Goal: Feedback & Contribution: Contribute content

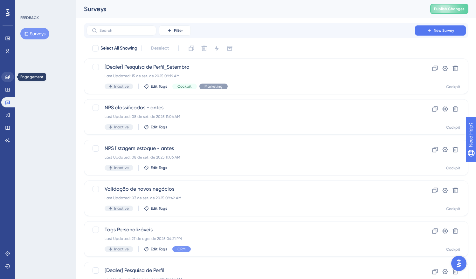
click at [11, 76] on link at bounding box center [7, 77] width 13 height 10
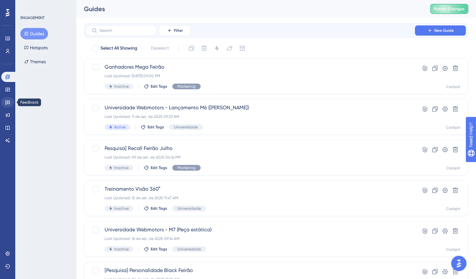
click at [9, 104] on icon at bounding box center [7, 103] width 4 height 4
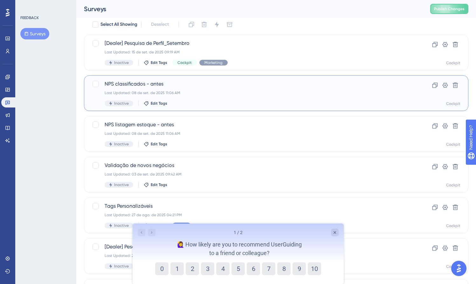
click at [196, 99] on div "NPS classificados - antes Last Updated: 08 de set. de 2025 11:06 AM Inactive Ed…" at bounding box center [251, 93] width 292 height 26
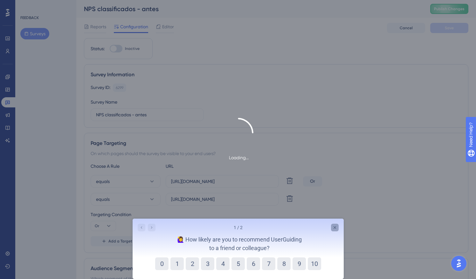
click at [335, 228] on icon "Close survey" at bounding box center [334, 227] width 5 height 5
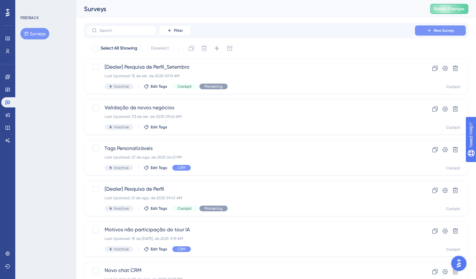
click at [440, 28] on span "New Survey" at bounding box center [444, 30] width 20 height 5
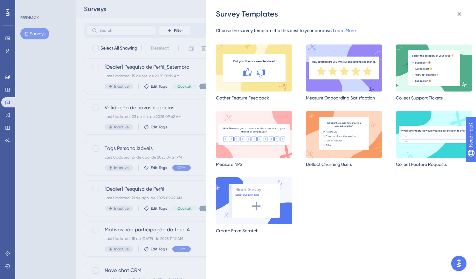
click at [354, 88] on img at bounding box center [344, 68] width 76 height 47
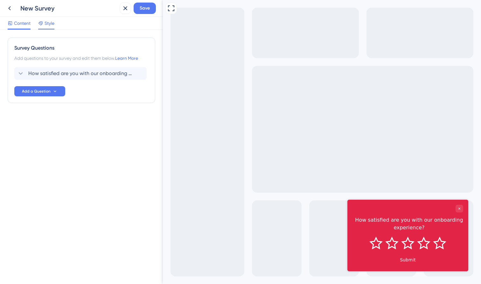
click at [48, 27] on div "Style" at bounding box center [46, 24] width 16 height 10
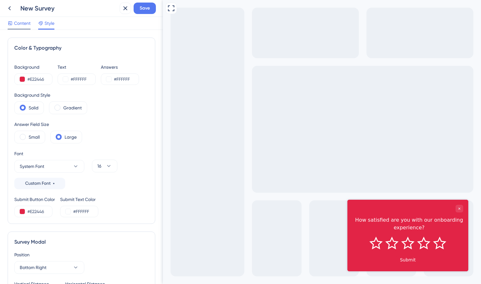
click at [12, 23] on icon at bounding box center [10, 23] width 3 height 3
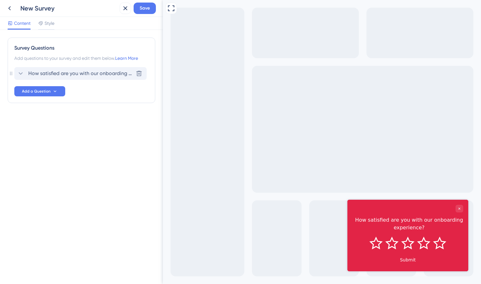
click at [75, 73] on span "How satisfied are you with our onboarding experience?" at bounding box center [80, 74] width 105 height 8
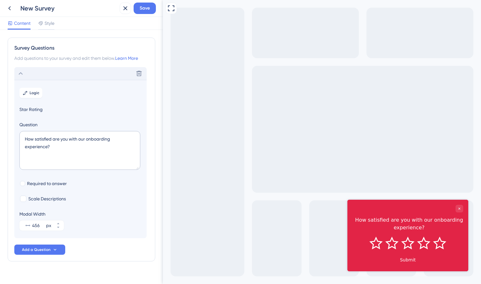
scroll to position [10, 0]
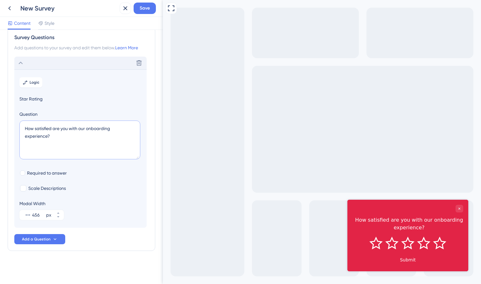
click at [57, 141] on textarea "How satisfied are you with our onboarding experience?" at bounding box center [79, 139] width 121 height 39
click at [46, 189] on span "Scale Descriptions" at bounding box center [47, 188] width 38 height 8
checkbox input "true"
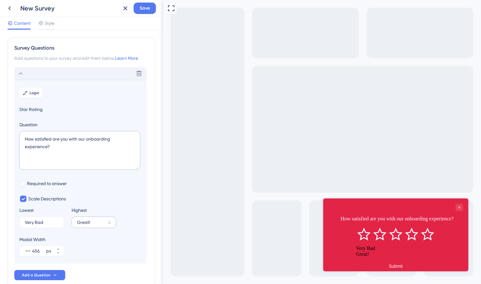
scroll to position [0, 0]
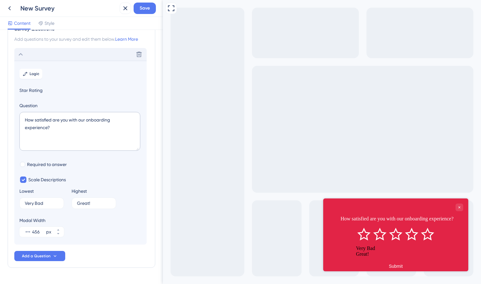
click at [32, 91] on span "Star Rating" at bounding box center [80, 90] width 122 height 8
click at [31, 91] on span "Star Rating" at bounding box center [80, 90] width 122 height 8
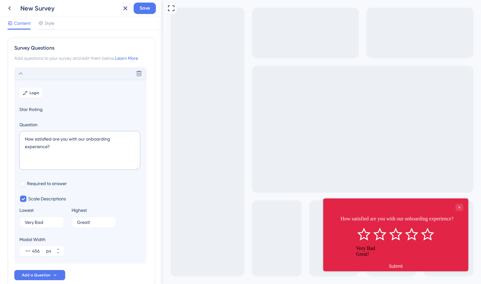
click at [368, 248] on div "Very Bad" at bounding box center [395, 248] width 79 height 6
click at [45, 218] on label "Very Bad 4" at bounding box center [41, 221] width 45 height 11
click at [45, 220] on input "Very Bad" at bounding box center [39, 222] width 29 height 4
click at [45, 218] on label "Very Bad 4" at bounding box center [41, 221] width 45 height 11
click at [45, 220] on input "Very Bad" at bounding box center [39, 222] width 29 height 4
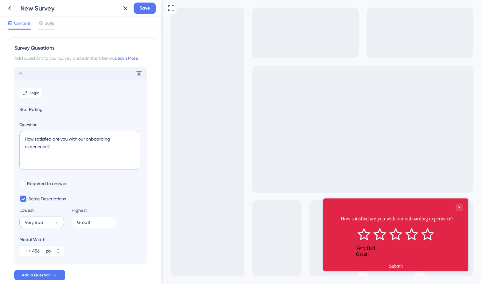
click at [36, 226] on label "Very Bad 4" at bounding box center [41, 221] width 45 height 11
click at [36, 224] on input "Very Bad" at bounding box center [39, 222] width 29 height 4
click at [36, 225] on label "Very Bad 4" at bounding box center [41, 221] width 45 height 11
click at [36, 224] on input "Very Bad" at bounding box center [39, 222] width 29 height 4
click at [36, 225] on label "Very Bad 4" at bounding box center [41, 221] width 45 height 11
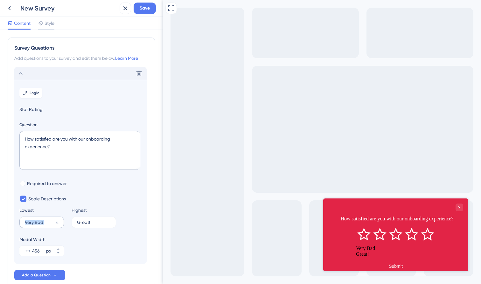
click at [36, 224] on input "Very Bad" at bounding box center [39, 222] width 29 height 4
drag, startPoint x: 44, startPoint y: 222, endPoint x: 15, endPoint y: 222, distance: 28.6
type input "Pouco satisf"
click at [51, 220] on label "Pouco satisf 0" at bounding box center [41, 221] width 45 height 11
click at [51, 220] on input "Pouco satisf" at bounding box center [39, 222] width 28 height 4
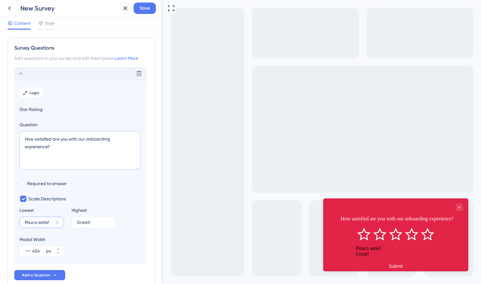
click at [45, 221] on input "Pouco satisf" at bounding box center [39, 222] width 28 height 4
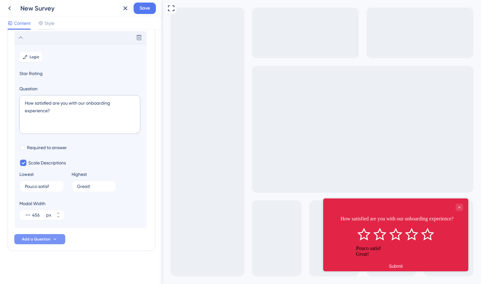
click at [43, 242] on button "Add a Question" at bounding box center [39, 239] width 51 height 10
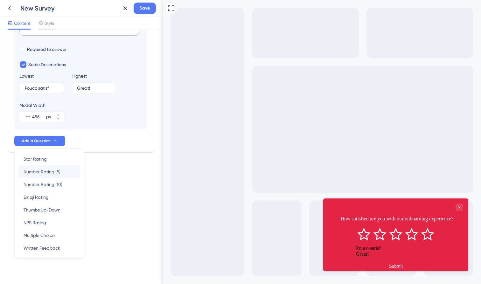
click at [55, 175] on span "Number Rating (5)" at bounding box center [42, 172] width 37 height 8
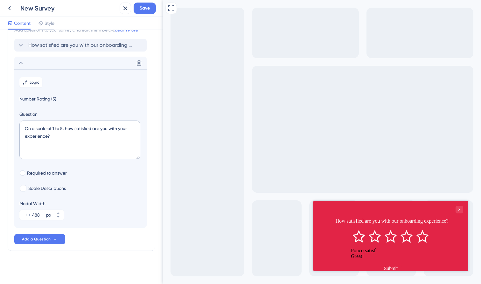
scroll to position [28, 0]
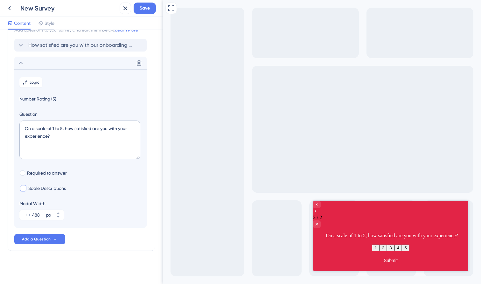
click at [40, 186] on span "Scale Descriptions" at bounding box center [47, 188] width 38 height 8
checkbox input "true"
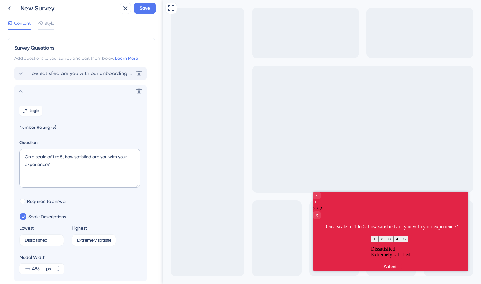
scroll to position [0, 0]
click at [20, 68] on div "How satisfied are you with our onboarding experience? [GEOGRAPHIC_DATA]" at bounding box center [80, 73] width 132 height 13
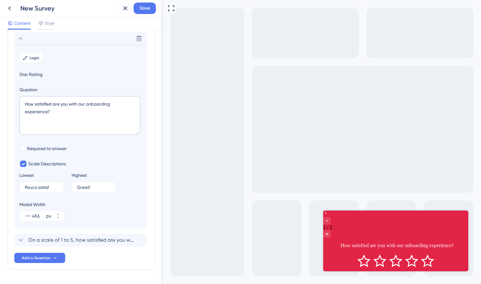
scroll to position [37, 0]
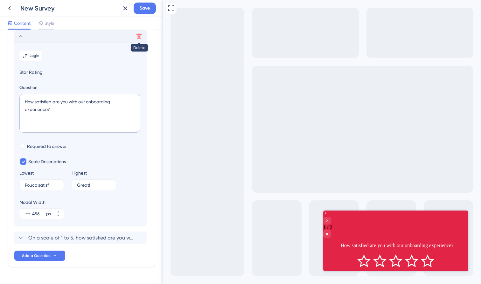
click at [138, 37] on icon at bounding box center [139, 36] width 6 height 6
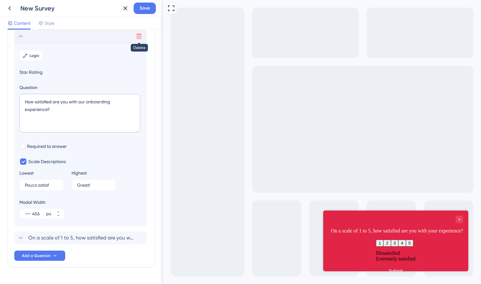
scroll to position [0, 0]
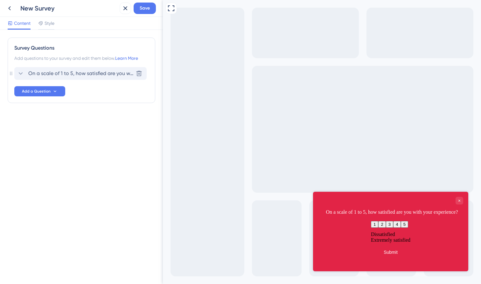
click at [20, 74] on icon at bounding box center [21, 74] width 8 height 8
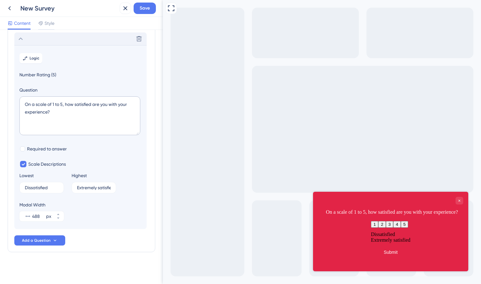
scroll to position [36, 0]
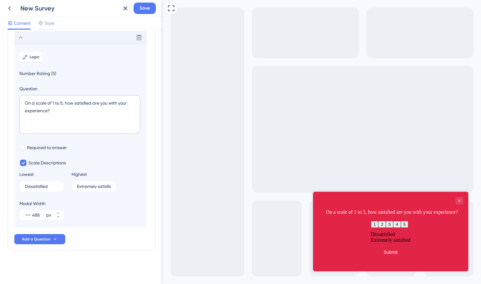
click at [411, 221] on div "On a scale of 1 to 5, how satisfied are you with your experience?" at bounding box center [390, 206] width 155 height 29
click at [393, 216] on div "On a scale of 1 to 5, how satisfied are you with your experience?" at bounding box center [391, 212] width 142 height 8
click at [47, 107] on textarea "On a scale of 1 to 5, how satisfied are you with your experience?" at bounding box center [79, 114] width 121 height 39
click at [63, 114] on textarea "On a scale of 1 to 5, how satisfied are you with your experience?" at bounding box center [79, 114] width 121 height 39
drag, startPoint x: 63, startPoint y: 114, endPoint x: 29, endPoint y: 98, distance: 37.1
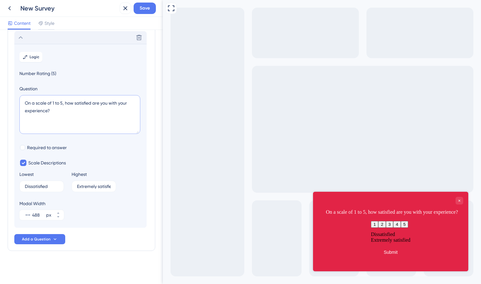
click at [63, 106] on textarea "On a scale of 1 to 5, how satisfied are you with your experience?" at bounding box center [79, 114] width 121 height 39
drag, startPoint x: 65, startPoint y: 103, endPoint x: 0, endPoint y: 95, distance: 65.6
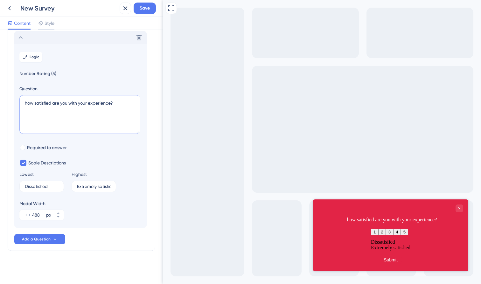
click at [111, 107] on textarea "how satisfied are you with your experience?" at bounding box center [79, 114] width 121 height 39
drag, startPoint x: 125, startPoint y: 99, endPoint x: 22, endPoint y: 97, distance: 103.0
type textarea "Quão satis"
click at [44, 23] on div "Style" at bounding box center [46, 23] width 16 height 8
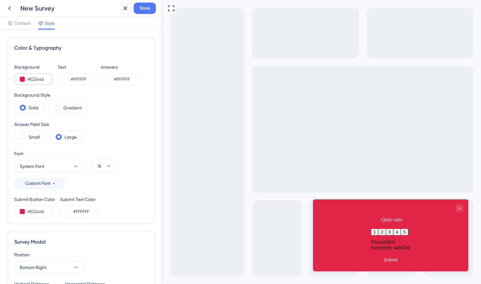
click at [22, 80] on button at bounding box center [22, 79] width 5 height 5
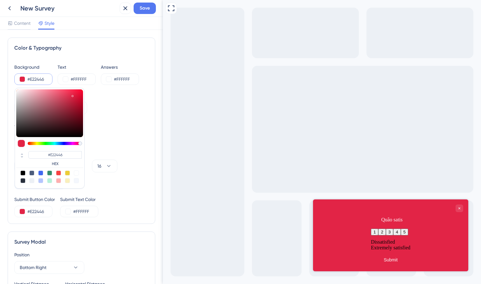
click at [77, 173] on div at bounding box center [76, 172] width 5 height 5
type input "#ffffff"
type input "#FFFFFF"
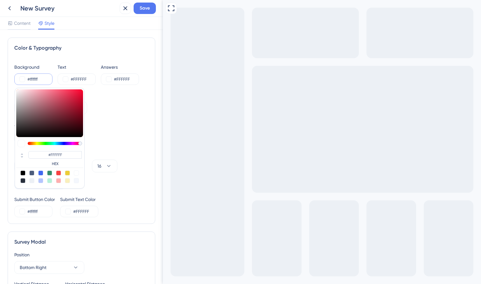
click at [149, 128] on div "Color & Typography Background #ffffff #FFFFFF HEX Text #FFFFFF Answers #FFFFFF …" at bounding box center [81, 131] width 147 height 186
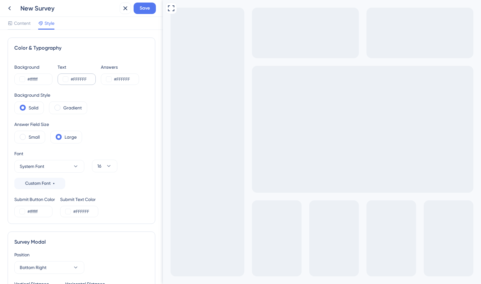
click at [65, 79] on button at bounding box center [65, 79] width 5 height 5
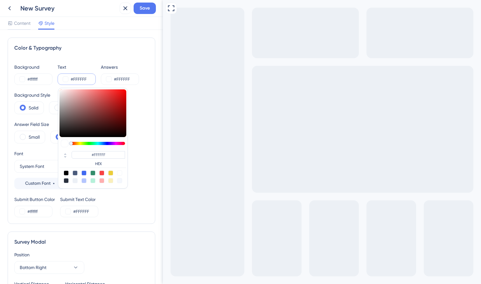
click at [67, 174] on div at bounding box center [66, 172] width 5 height 5
type input "#000000"
click at [107, 76] on div "#FFFFFF" at bounding box center [120, 78] width 38 height 11
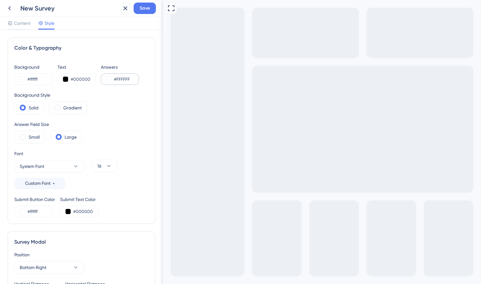
click at [109, 77] on button at bounding box center [108, 79] width 5 height 5
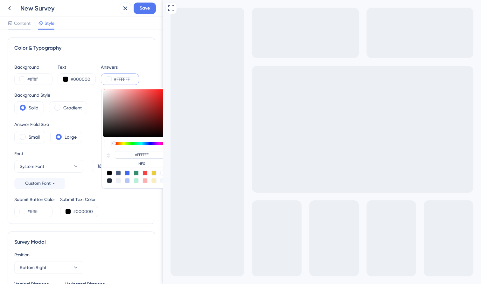
click at [110, 170] on div "#FFFFFF HEX" at bounding box center [136, 138] width 70 height 101
click at [109, 172] on div at bounding box center [109, 172] width 5 height 5
type input "#000000"
click at [93, 111] on div "Background Style Solid Gradient" at bounding box center [81, 102] width 134 height 23
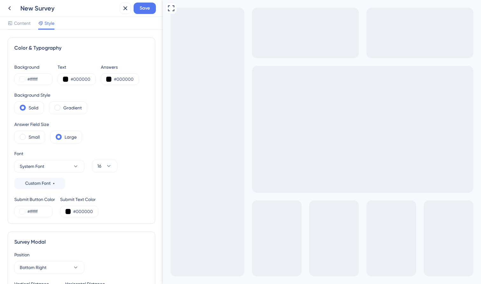
scroll to position [21, 0]
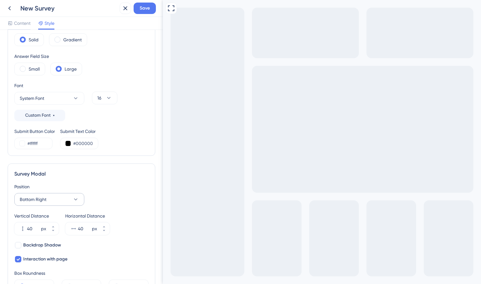
click at [77, 198] on icon at bounding box center [75, 199] width 6 height 6
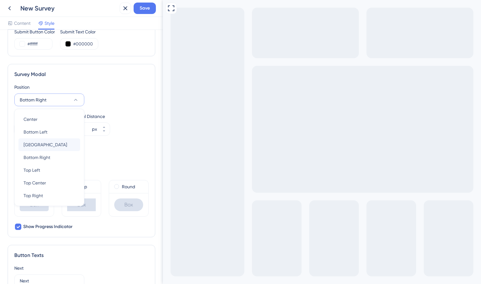
click at [57, 143] on div "[GEOGRAPHIC_DATA]" at bounding box center [49, 144] width 51 height 13
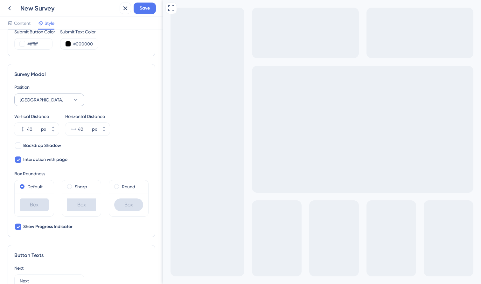
click at [63, 103] on button "[GEOGRAPHIC_DATA]" at bounding box center [49, 99] width 70 height 13
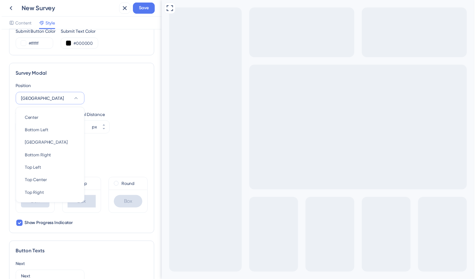
scroll to position [168, 0]
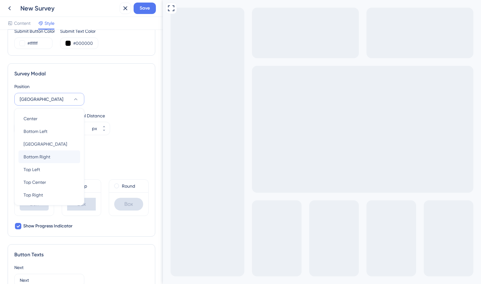
click at [51, 155] on div "Bottom Right Bottom Right" at bounding box center [49, 156] width 51 height 13
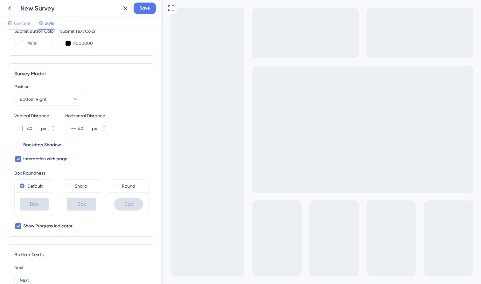
click at [279, 126] on div "Full Screen Preview" at bounding box center [322, 178] width 318 height 357
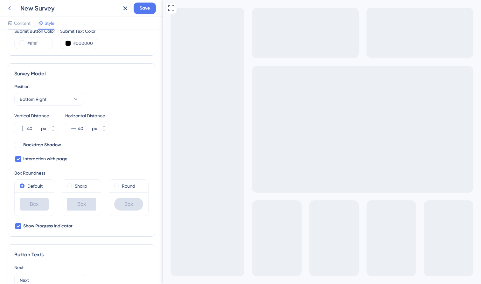
click at [11, 8] on icon at bounding box center [10, 8] width 8 height 8
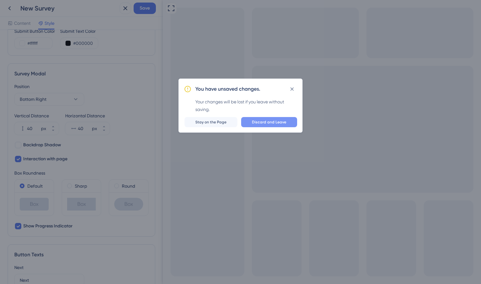
click at [267, 123] on span "Discard and Leave" at bounding box center [269, 122] width 34 height 5
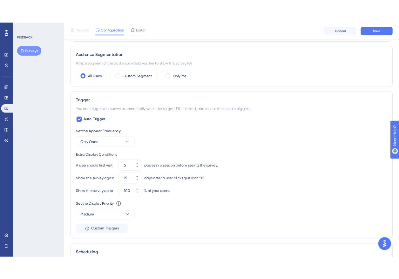
scroll to position [186, 1]
